Goal: Information Seeking & Learning: Learn about a topic

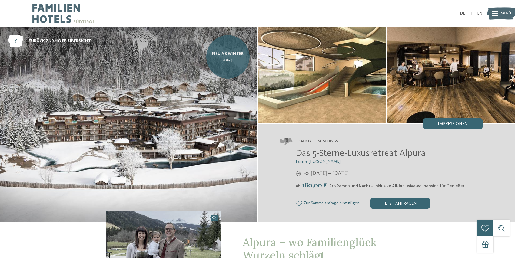
click at [222, 60] on span "Neu ab Winter 2025" at bounding box center [227, 57] width 35 height 12
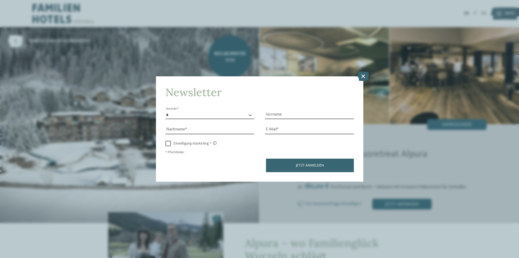
click at [365, 75] on icon at bounding box center [363, 75] width 12 height 9
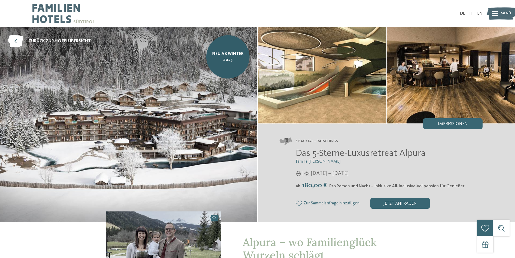
click at [457, 72] on img at bounding box center [451, 75] width 128 height 96
click at [450, 123] on span "Impressionen" at bounding box center [453, 124] width 30 height 4
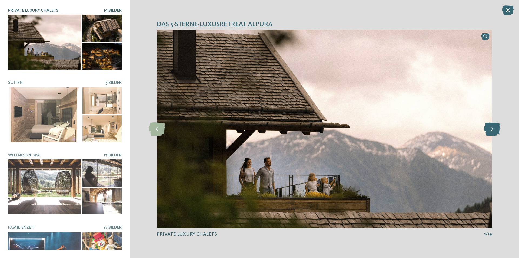
click at [491, 128] on icon at bounding box center [492, 129] width 16 height 14
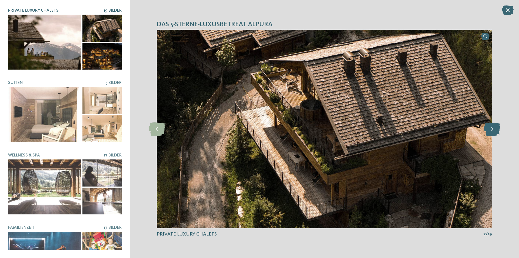
click at [491, 128] on icon at bounding box center [492, 129] width 16 height 14
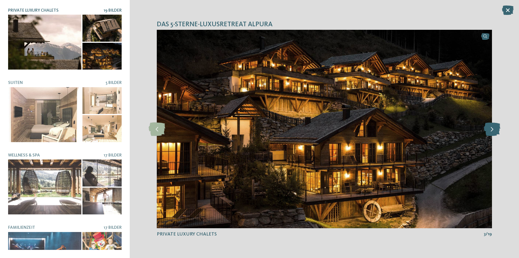
click at [491, 128] on icon at bounding box center [492, 129] width 16 height 14
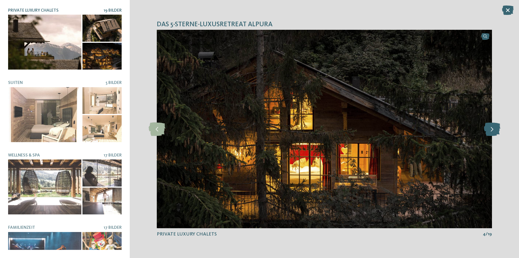
click at [491, 128] on icon at bounding box center [492, 129] width 16 height 14
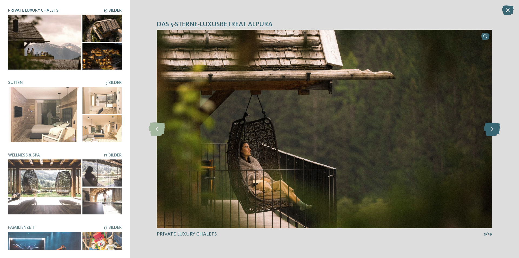
click at [491, 128] on icon at bounding box center [492, 129] width 16 height 14
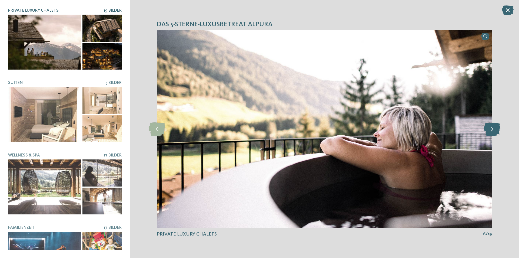
click at [491, 128] on icon at bounding box center [492, 129] width 16 height 14
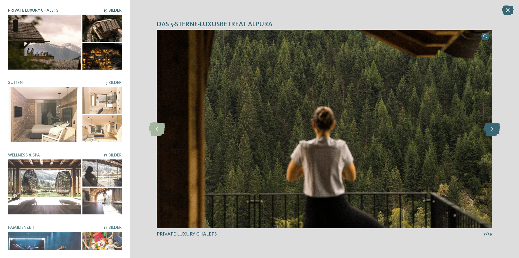
click at [491, 128] on icon at bounding box center [492, 129] width 16 height 14
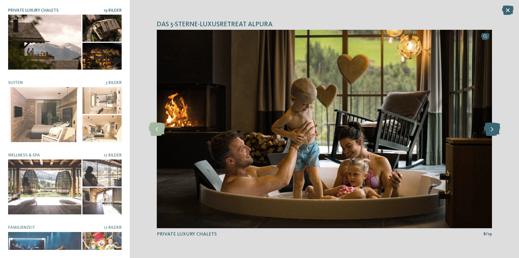
click at [491, 128] on icon at bounding box center [492, 129] width 16 height 14
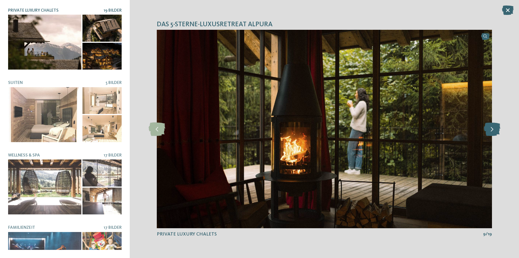
click at [491, 128] on icon at bounding box center [492, 129] width 16 height 14
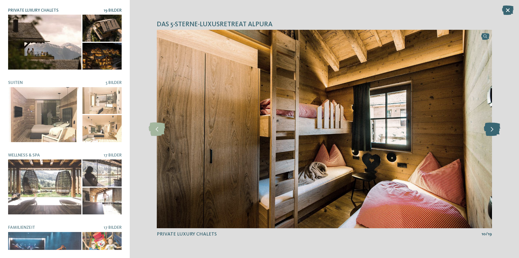
click at [491, 128] on icon at bounding box center [492, 129] width 16 height 14
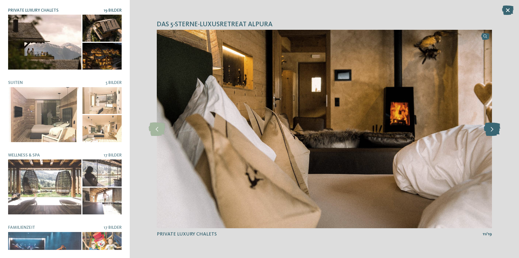
click at [491, 128] on icon at bounding box center [492, 129] width 16 height 14
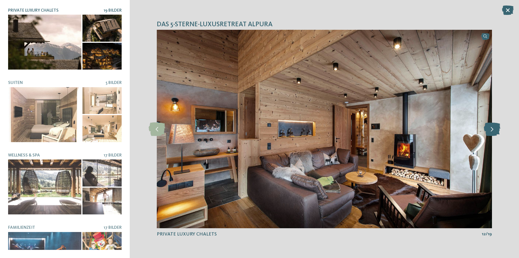
click at [491, 128] on icon at bounding box center [492, 129] width 16 height 14
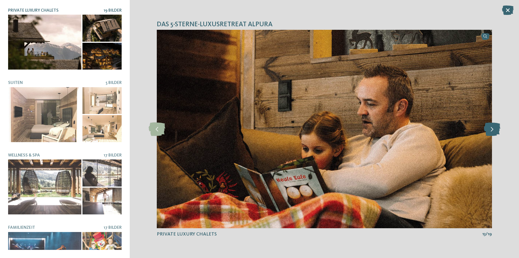
click at [491, 128] on icon at bounding box center [492, 129] width 16 height 14
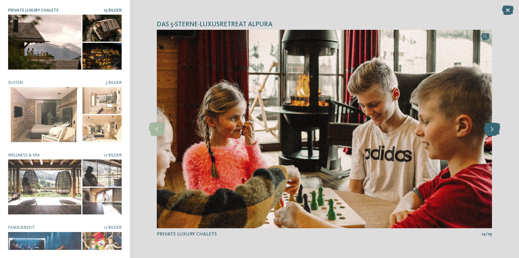
click at [491, 128] on icon at bounding box center [492, 129] width 16 height 14
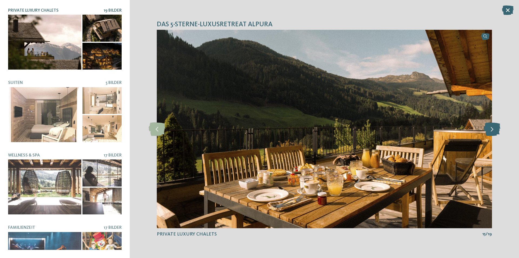
click at [491, 128] on icon at bounding box center [492, 129] width 16 height 14
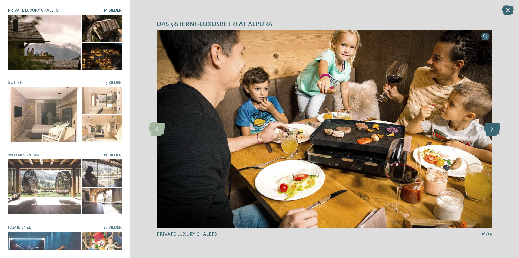
click at [491, 128] on icon at bounding box center [492, 129] width 16 height 14
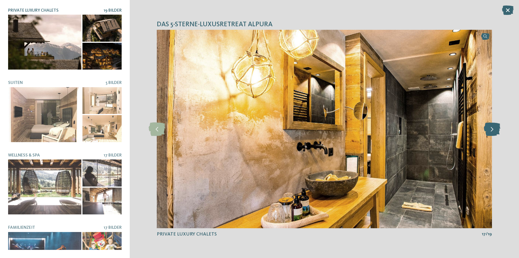
click at [491, 128] on icon at bounding box center [492, 129] width 16 height 14
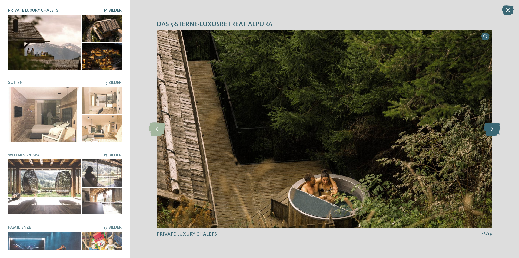
click at [491, 128] on icon at bounding box center [492, 129] width 16 height 14
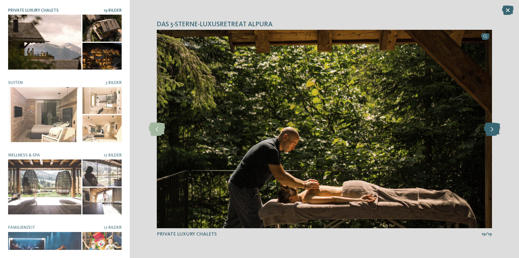
click at [491, 128] on icon at bounding box center [492, 129] width 16 height 14
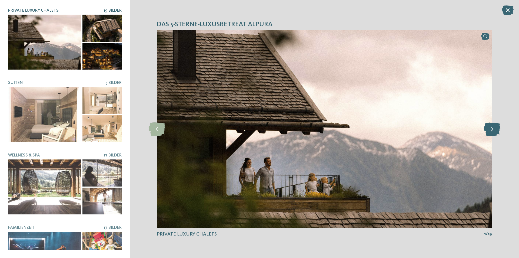
click at [491, 128] on icon at bounding box center [492, 129] width 16 height 14
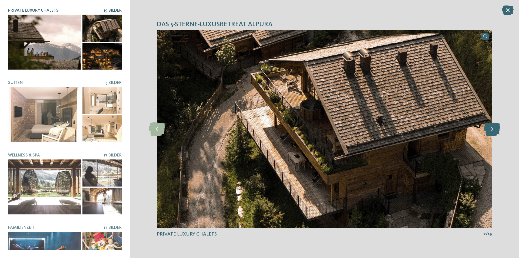
click at [491, 128] on icon at bounding box center [492, 129] width 16 height 14
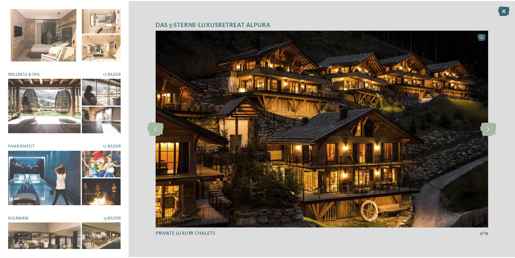
scroll to position [103, 0]
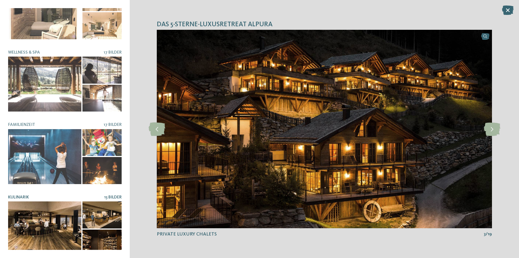
click at [43, 224] on div at bounding box center [44, 228] width 73 height 55
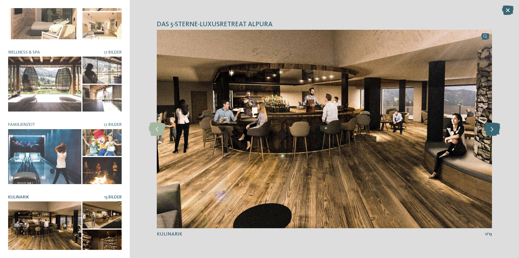
click at [494, 128] on icon at bounding box center [492, 129] width 16 height 14
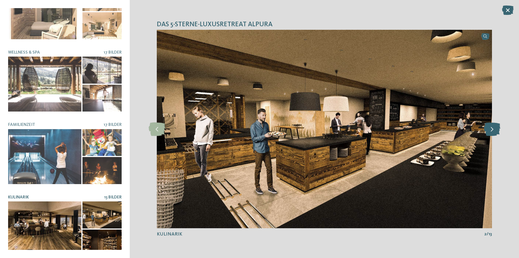
click at [493, 128] on icon at bounding box center [492, 129] width 16 height 14
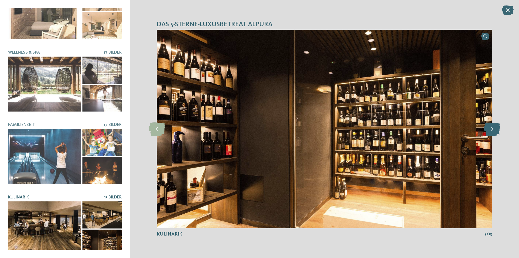
click at [493, 128] on icon at bounding box center [492, 129] width 16 height 14
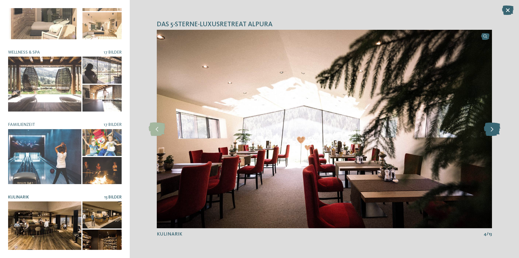
click at [493, 128] on icon at bounding box center [492, 129] width 16 height 14
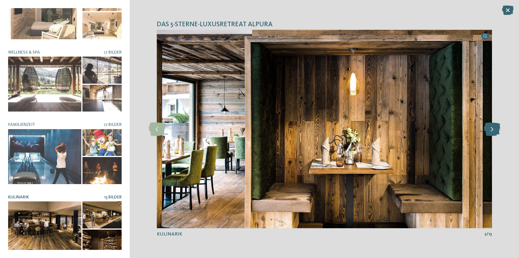
click at [493, 128] on icon at bounding box center [492, 129] width 16 height 14
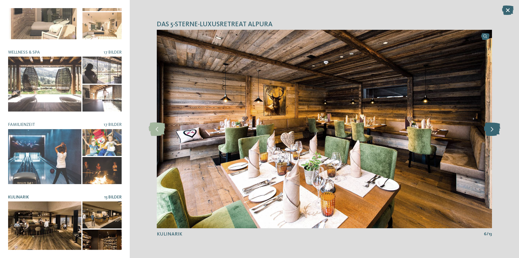
click at [493, 128] on icon at bounding box center [492, 129] width 16 height 14
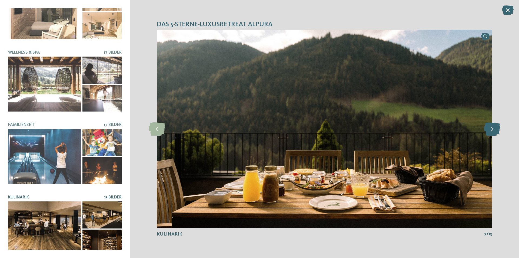
click at [493, 128] on icon at bounding box center [492, 129] width 16 height 14
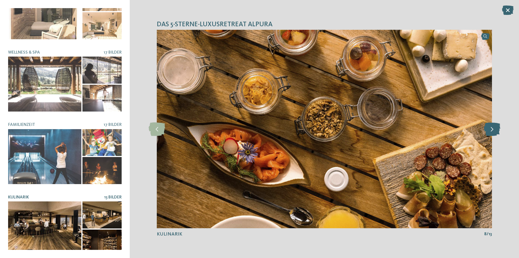
click at [493, 128] on icon at bounding box center [492, 129] width 16 height 14
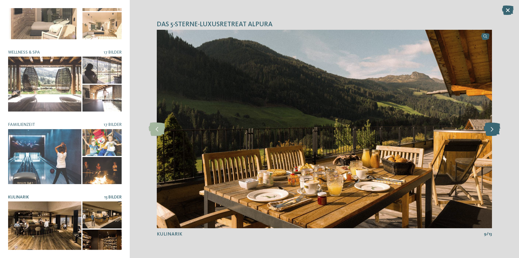
click at [493, 128] on icon at bounding box center [492, 129] width 16 height 14
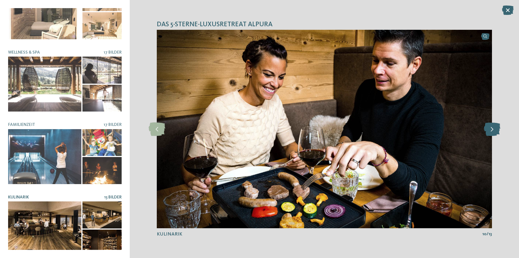
click at [493, 128] on icon at bounding box center [492, 129] width 16 height 14
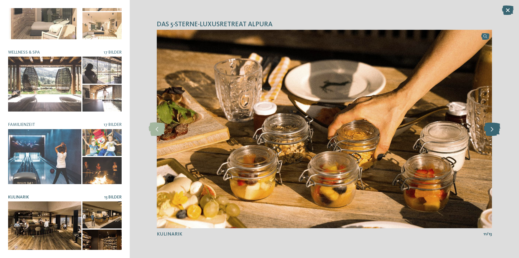
click at [493, 128] on icon at bounding box center [492, 129] width 16 height 14
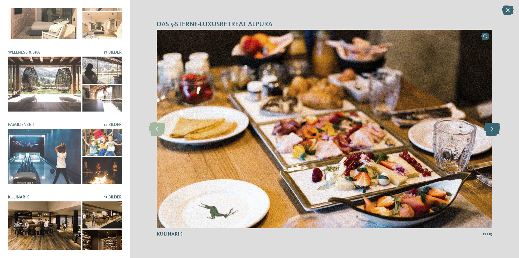
click at [493, 128] on icon at bounding box center [492, 129] width 16 height 14
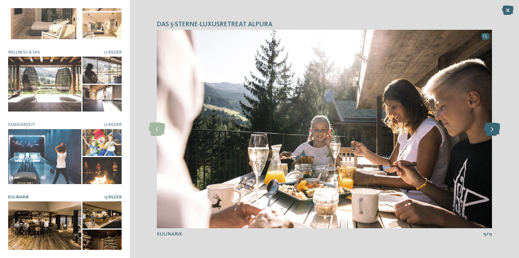
click at [493, 128] on icon at bounding box center [492, 129] width 16 height 14
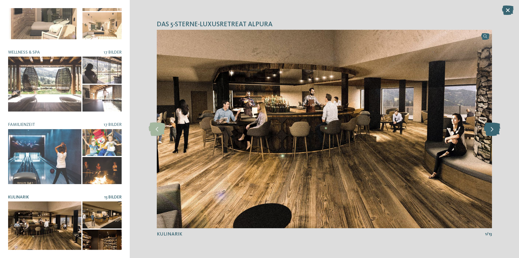
click at [493, 128] on icon at bounding box center [492, 129] width 16 height 14
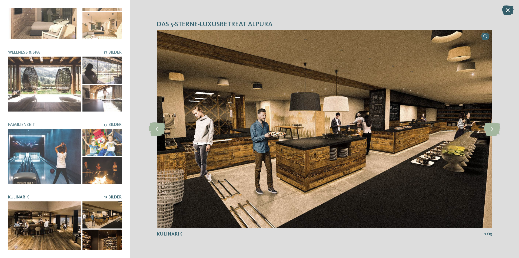
click at [508, 8] on icon at bounding box center [508, 9] width 12 height 9
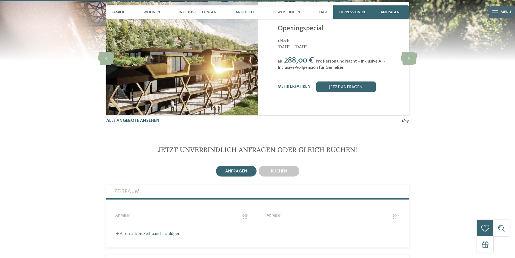
scroll to position [1298, 0]
